Goal: Task Accomplishment & Management: Use online tool/utility

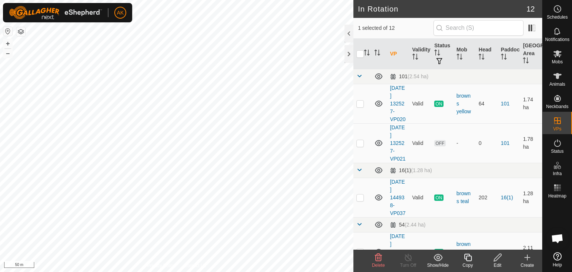
click at [374, 258] on icon at bounding box center [378, 257] width 9 height 9
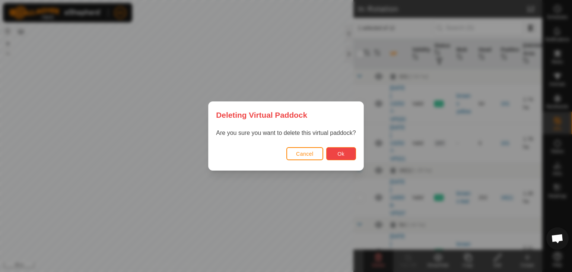
click at [342, 151] on span "Ok" at bounding box center [340, 154] width 7 height 6
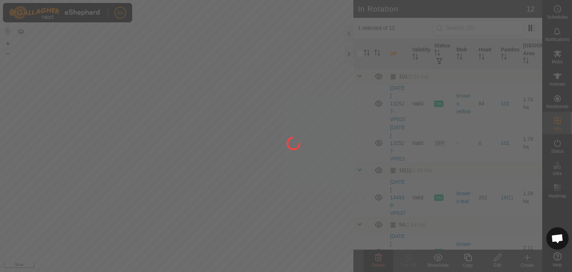
checkbox input "false"
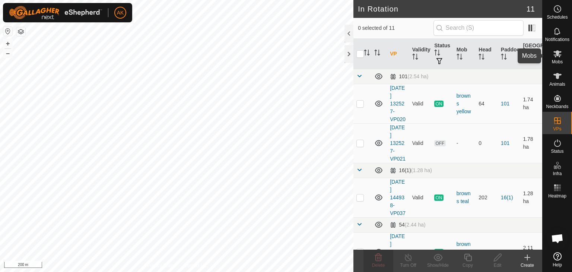
click at [554, 54] on icon at bounding box center [557, 53] width 8 height 7
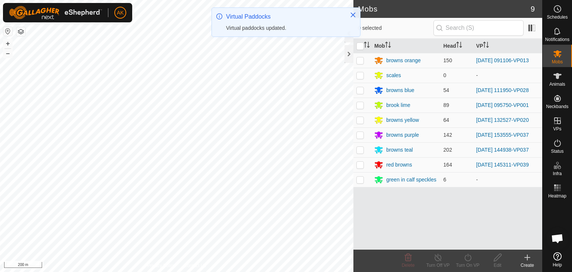
click at [360, 60] on p-checkbox at bounding box center [359, 60] width 7 height 6
checkbox input "true"
click at [470, 255] on icon at bounding box center [467, 256] width 7 height 7
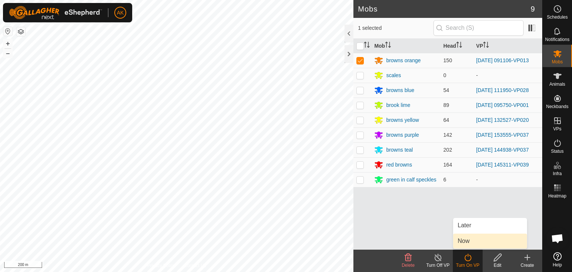
click at [467, 244] on link "Now" at bounding box center [490, 240] width 74 height 15
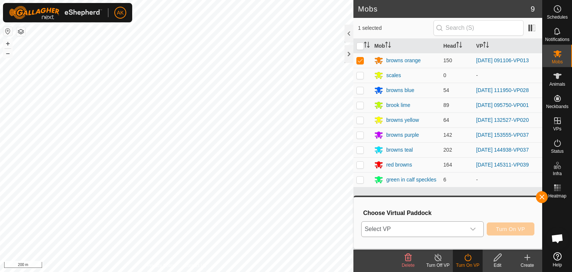
click at [449, 229] on span "Select VP" at bounding box center [413, 228] width 104 height 15
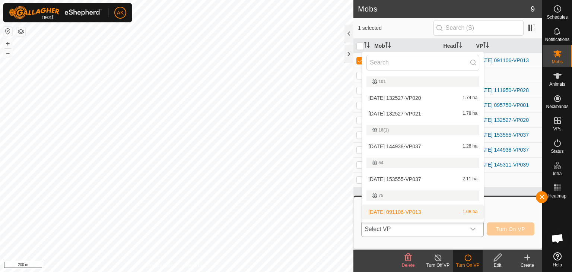
click at [437, 212] on li "2025-09-18 091106-VP013 1.08 ha" at bounding box center [423, 211] width 122 height 15
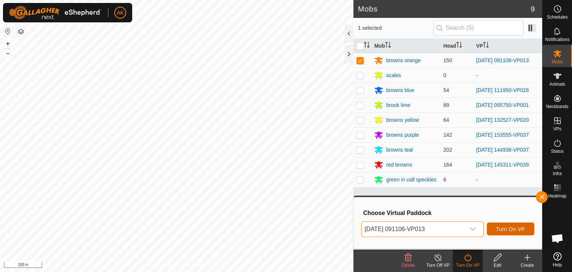
click at [518, 233] on button "Turn On VP" at bounding box center [510, 228] width 48 height 13
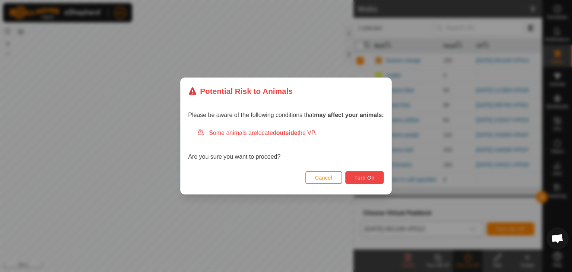
click at [368, 182] on button "Turn On" at bounding box center [364, 177] width 39 height 13
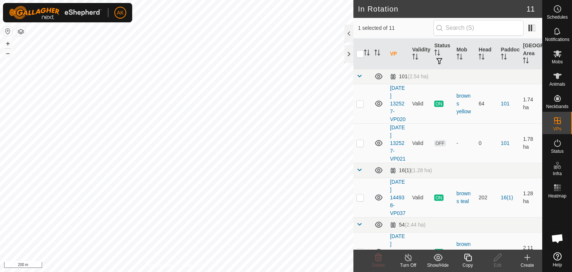
click at [409, 260] on icon at bounding box center [407, 257] width 9 height 9
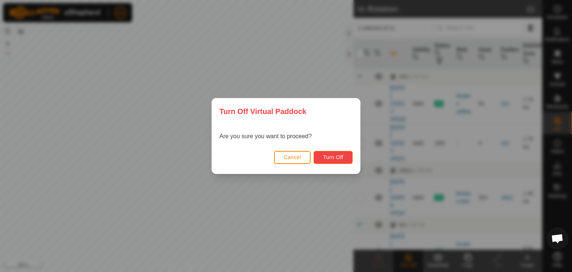
click at [333, 161] on button "Turn Off" at bounding box center [332, 157] width 39 height 13
